Goal: Task Accomplishment & Management: Use online tool/utility

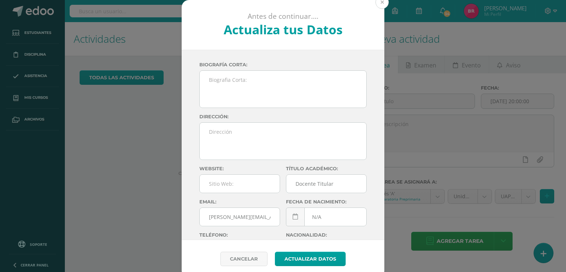
click at [381, 2] on button at bounding box center [382, 2] width 13 height 13
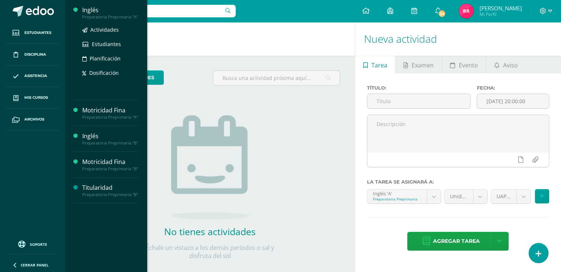
click at [103, 11] on div "Inglés" at bounding box center [110, 10] width 56 height 8
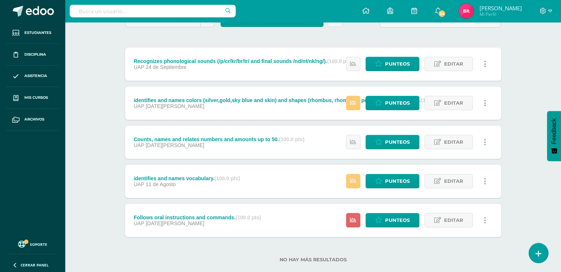
scroll to position [89, 0]
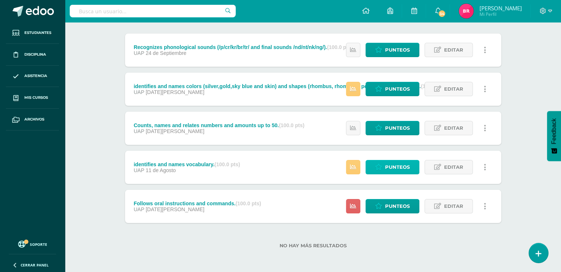
click at [384, 168] on link "Punteos" at bounding box center [392, 167] width 54 height 14
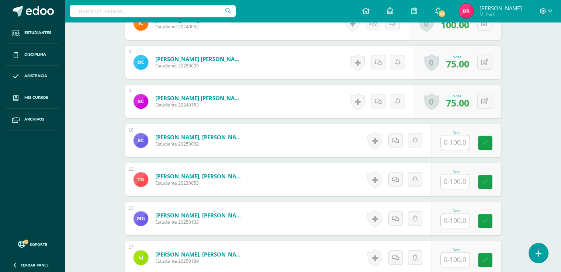
scroll to position [334, 0]
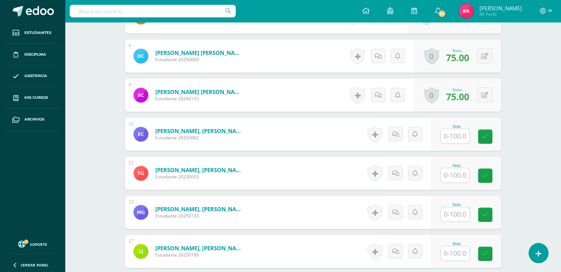
type input "50"
click at [457, 135] on input "text" at bounding box center [459, 136] width 30 height 15
type input "50"
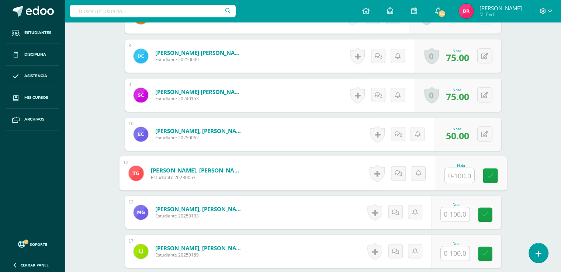
click at [456, 174] on input "text" at bounding box center [459, 175] width 30 height 15
type input "75"
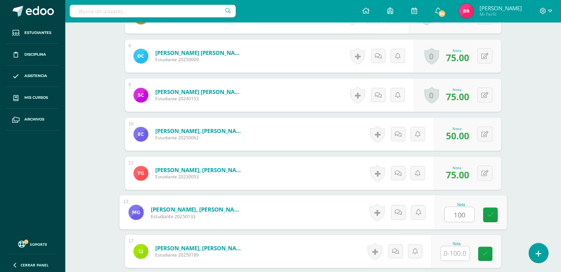
type input "100"
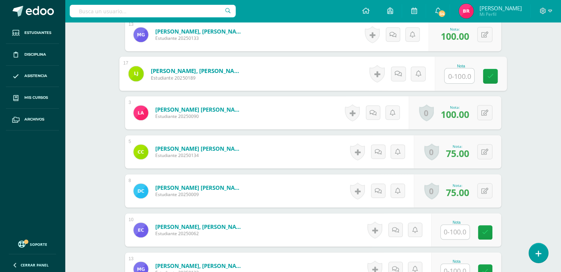
scroll to position [514, 0]
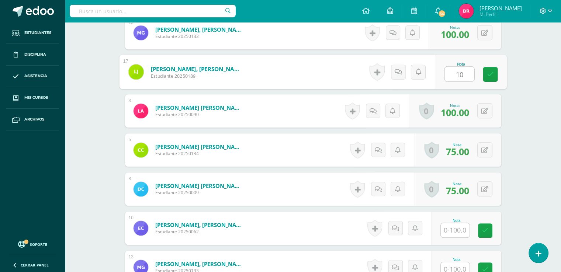
type input "100"
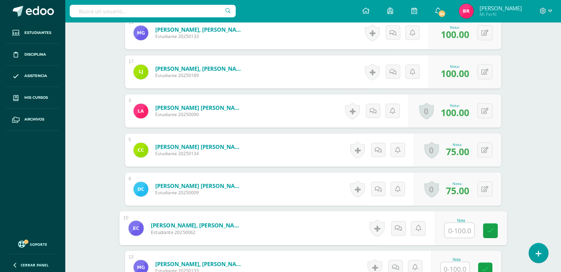
drag, startPoint x: 459, startPoint y: 232, endPoint x: 454, endPoint y: 225, distance: 8.8
drag, startPoint x: 454, startPoint y: 225, endPoint x: 454, endPoint y: 233, distance: 8.1
click at [454, 233] on input "text" at bounding box center [459, 230] width 30 height 15
type input "75"
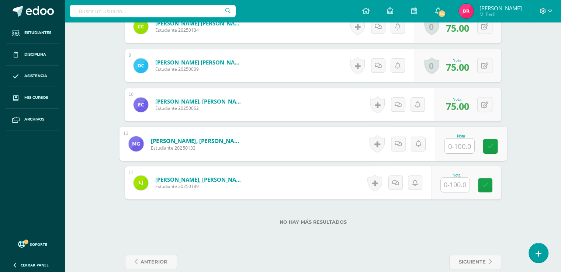
scroll to position [640, 0]
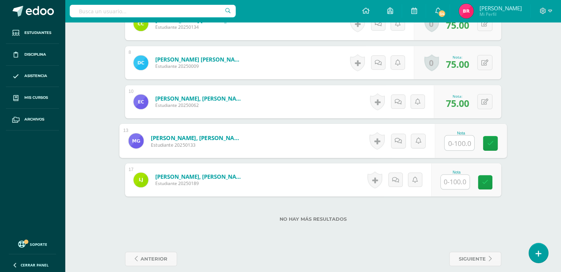
click at [455, 144] on input "text" at bounding box center [459, 143] width 30 height 15
type input "100"
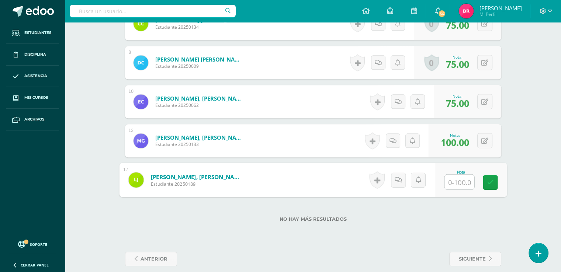
type input "1"
type input "75"
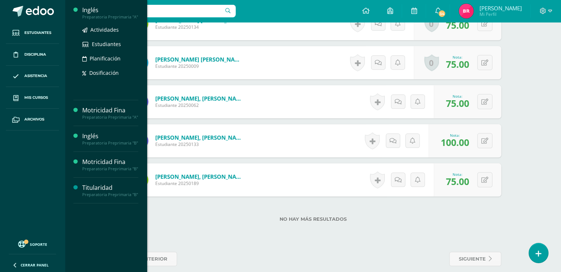
click at [103, 13] on div "Inglés" at bounding box center [110, 10] width 56 height 8
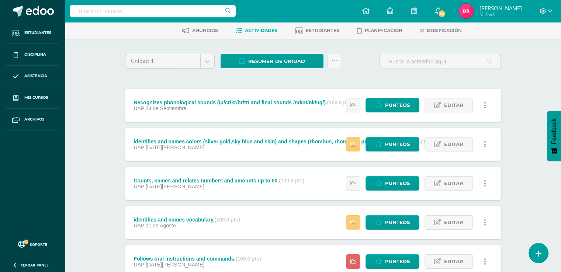
scroll to position [89, 0]
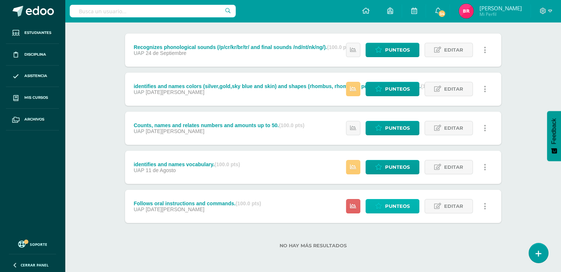
click at [389, 207] on span "Punteos" at bounding box center [397, 207] width 25 height 14
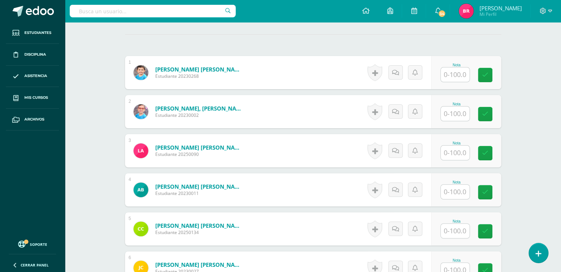
scroll to position [211, 0]
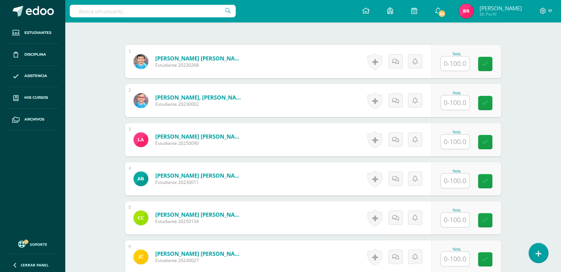
drag, startPoint x: 565, startPoint y: 51, endPoint x: 517, endPoint y: 211, distance: 167.1
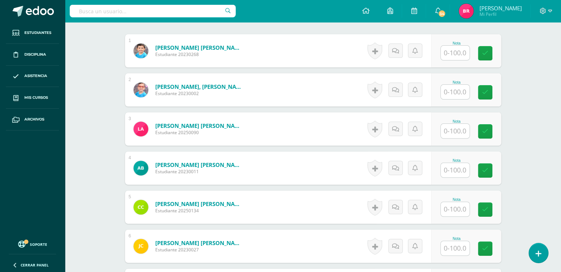
scroll to position [224, 0]
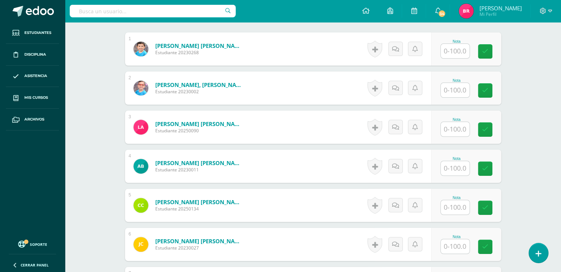
click at [453, 48] on input "text" at bounding box center [455, 51] width 29 height 14
type input "75"
